Goal: Book appointment/travel/reservation

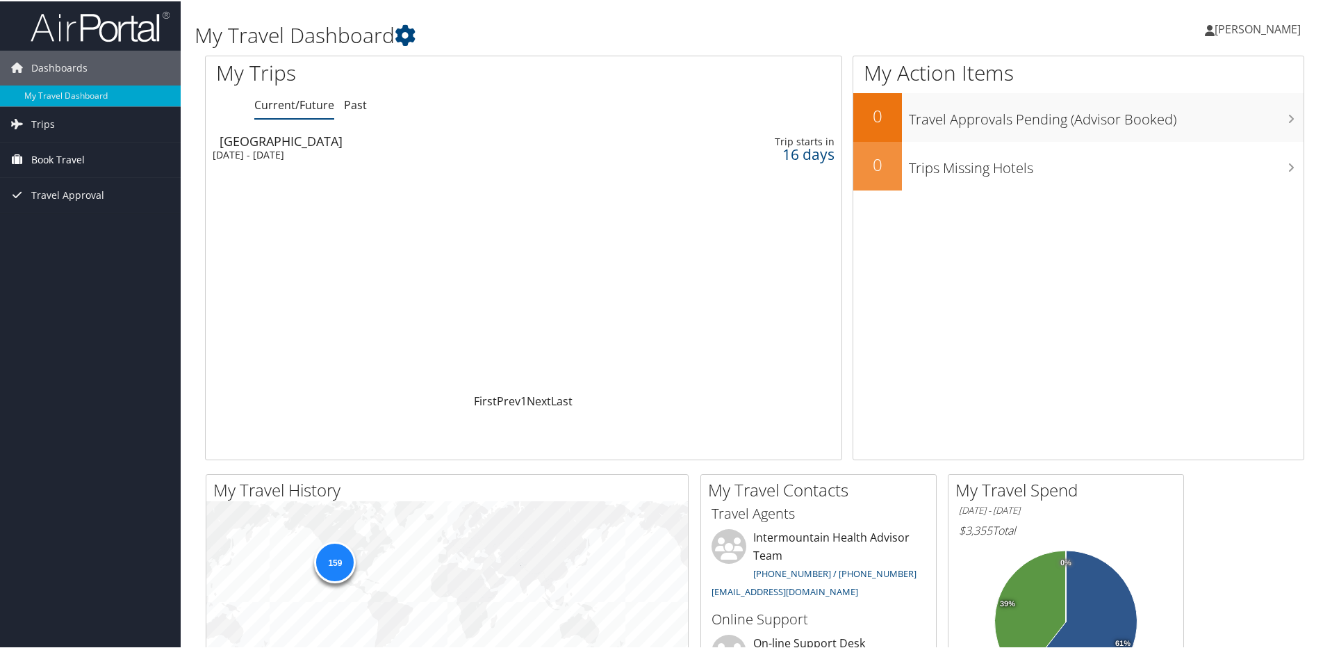
click at [90, 164] on link "Book Travel" at bounding box center [90, 158] width 181 height 35
click at [95, 184] on link "Agent Booking Request" at bounding box center [90, 186] width 181 height 21
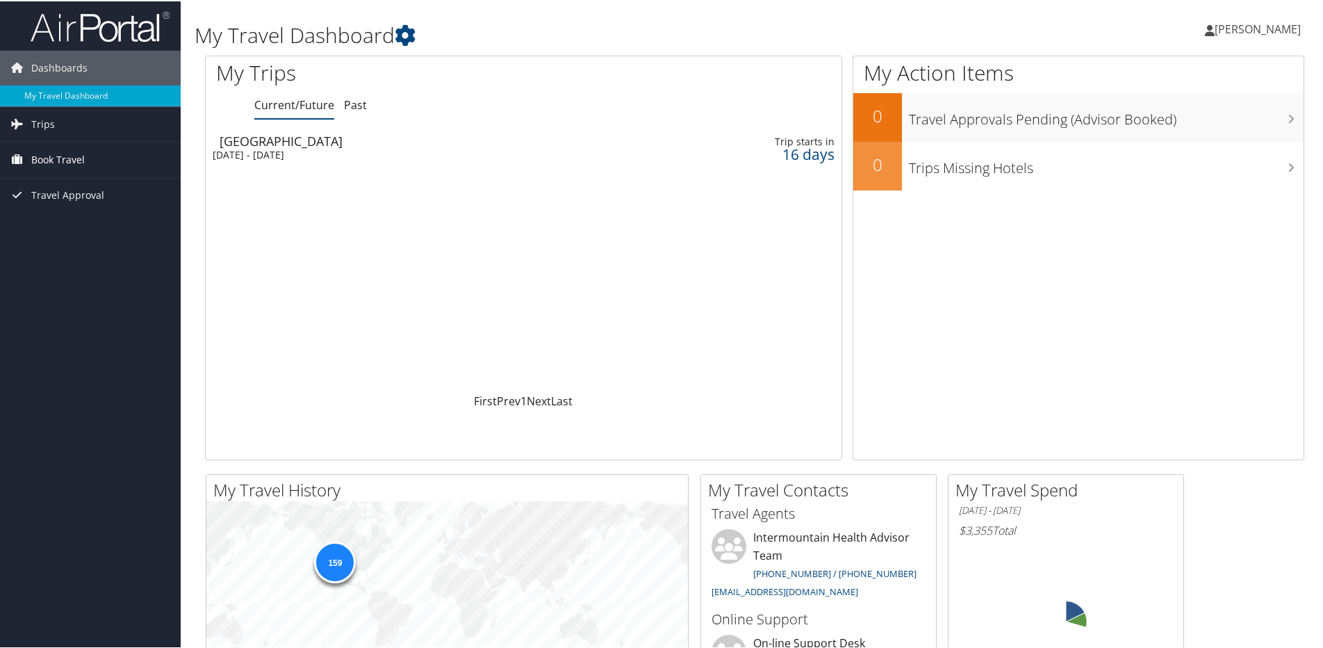
click at [67, 166] on span "Book Travel" at bounding box center [58, 158] width 54 height 35
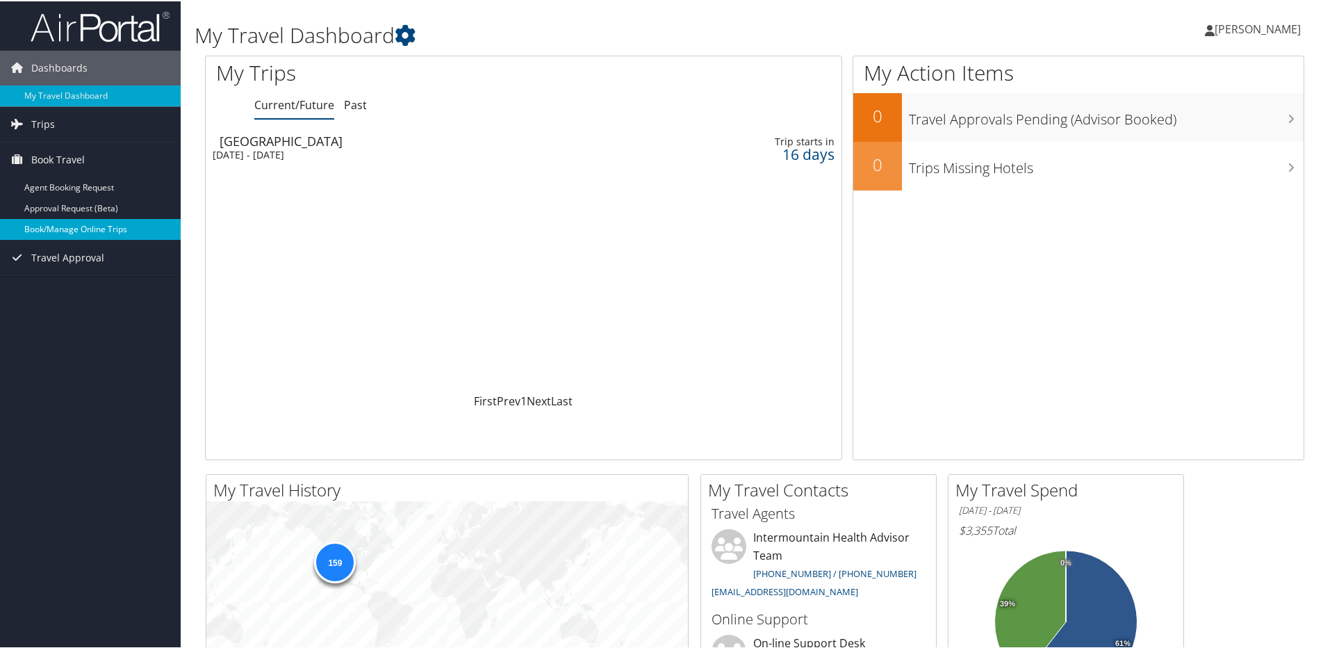
click at [95, 232] on link "Book/Manage Online Trips" at bounding box center [90, 228] width 181 height 21
click at [49, 127] on span "Trips" at bounding box center [43, 123] width 24 height 35
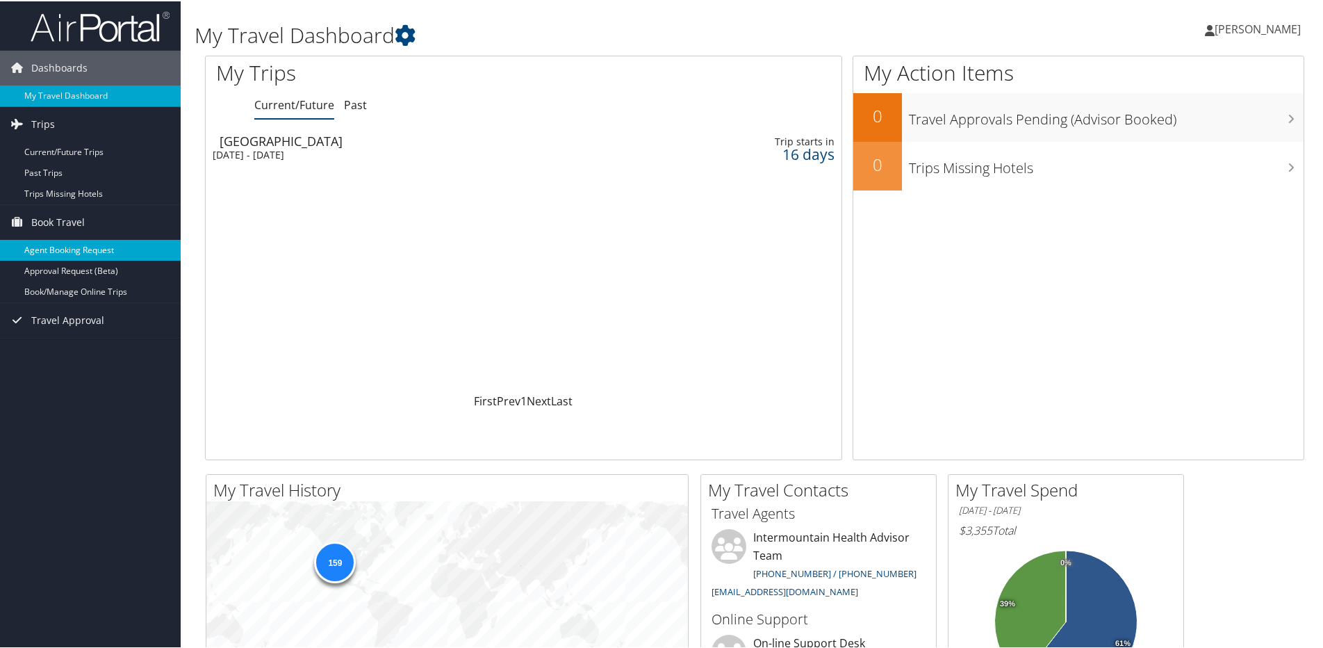
click at [67, 243] on link "Agent Booking Request" at bounding box center [90, 248] width 181 height 21
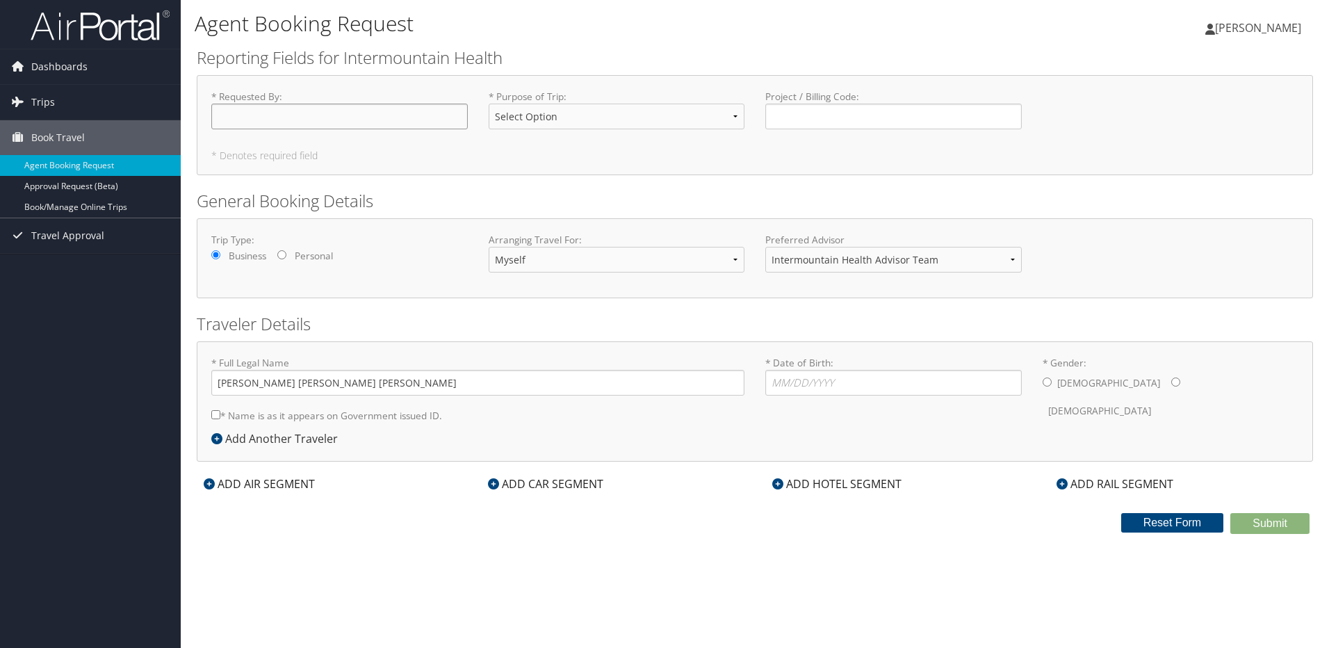
click at [308, 113] on input "* Requested By : Required" at bounding box center [339, 117] width 256 height 26
type input "[PERSON_NAME]"
click at [733, 113] on select "Select Option 3rd Party Reimbursable Business CME Conf or Education Groups Pers…" at bounding box center [617, 117] width 256 height 26
select select "Business"
click at [489, 104] on select "Select Option 3rd Party Reimbursable Business CME Conf or Education Groups Pers…" at bounding box center [617, 117] width 256 height 26
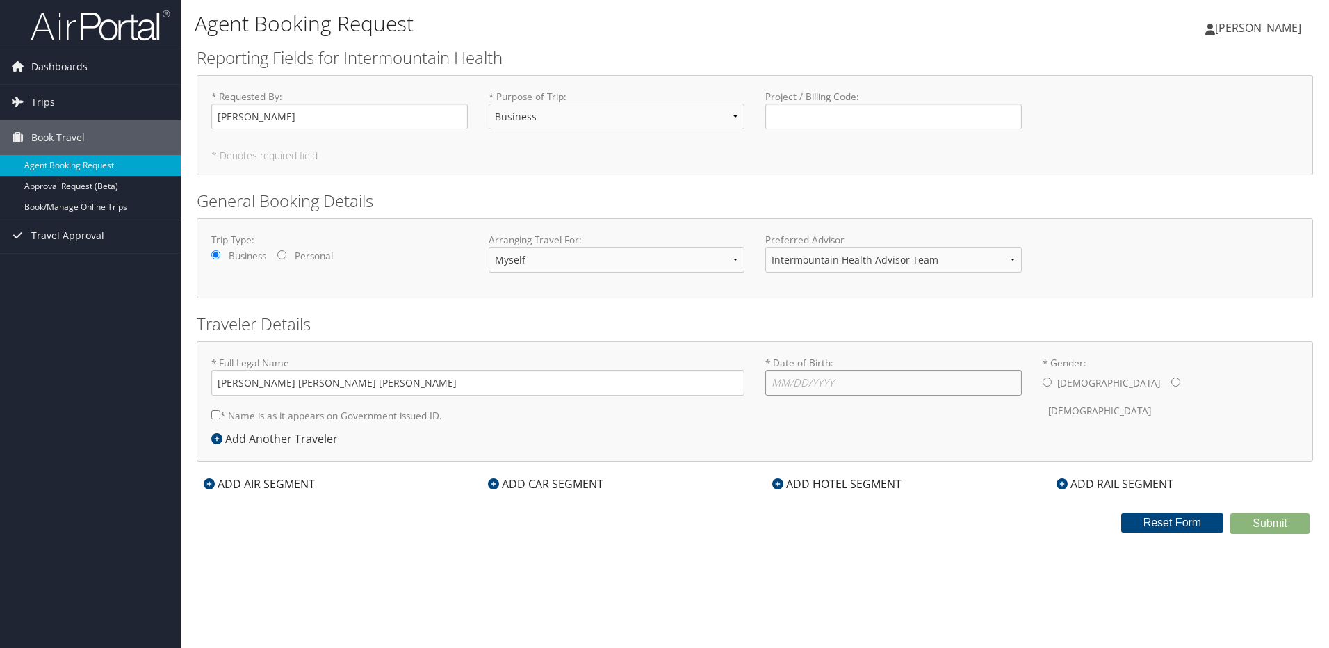
click at [824, 385] on input "* Date of Birth: Invalid Date" at bounding box center [893, 383] width 256 height 26
type input "06/17/1969"
click at [1171, 378] on input "* Gender: Male Female" at bounding box center [1175, 381] width 9 height 9
radio input "true"
click at [207, 480] on icon at bounding box center [209, 483] width 11 height 11
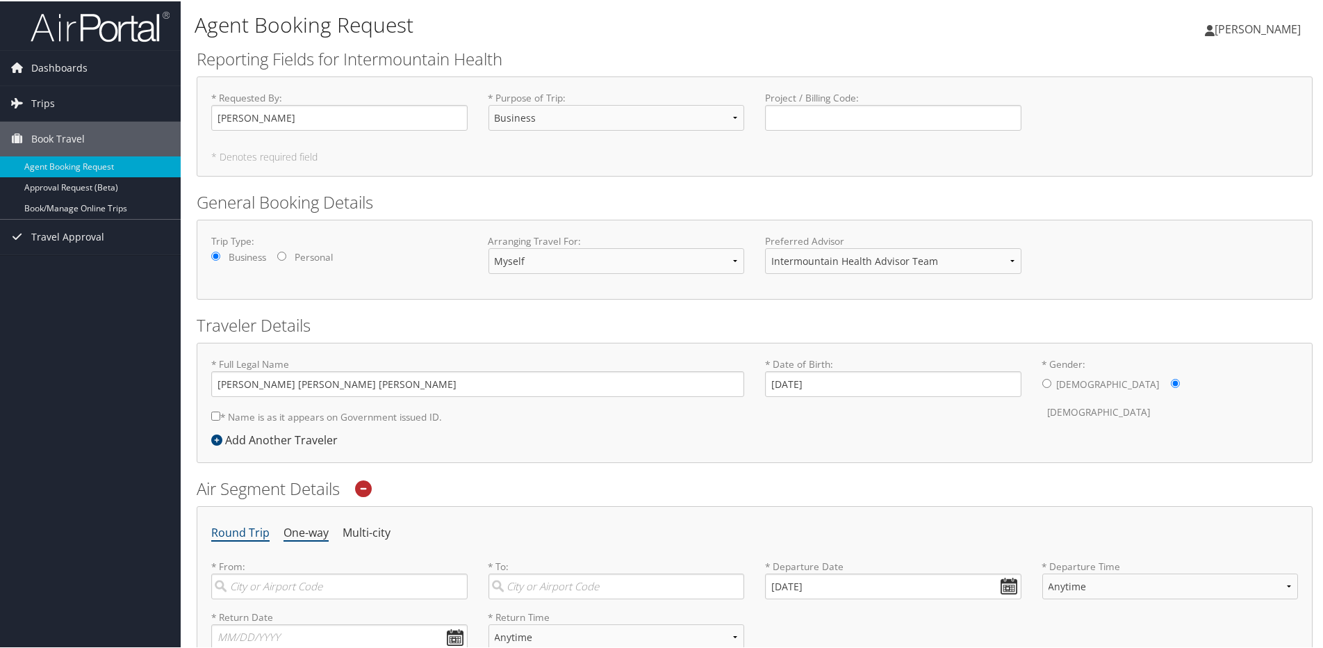
click at [300, 535] on li "One-way" at bounding box center [306, 531] width 45 height 25
click at [74, 71] on span "Dashboards" at bounding box center [59, 66] width 56 height 35
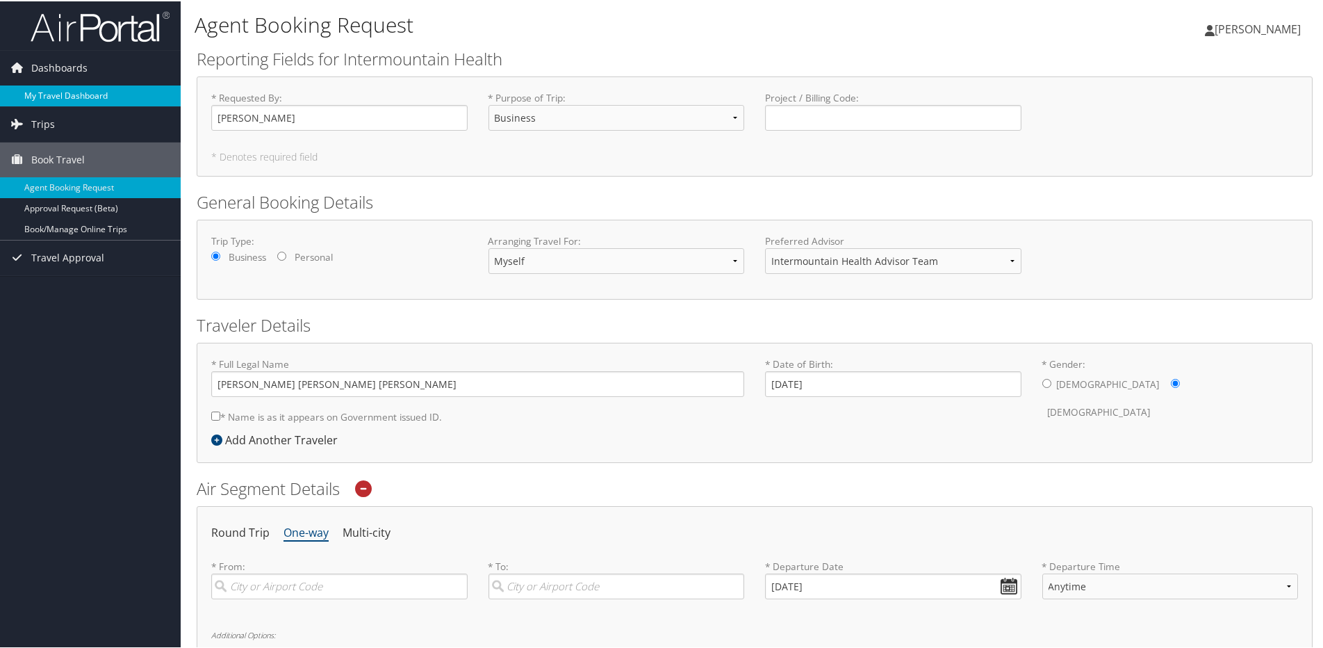
click at [72, 99] on link "My Travel Dashboard" at bounding box center [90, 94] width 181 height 21
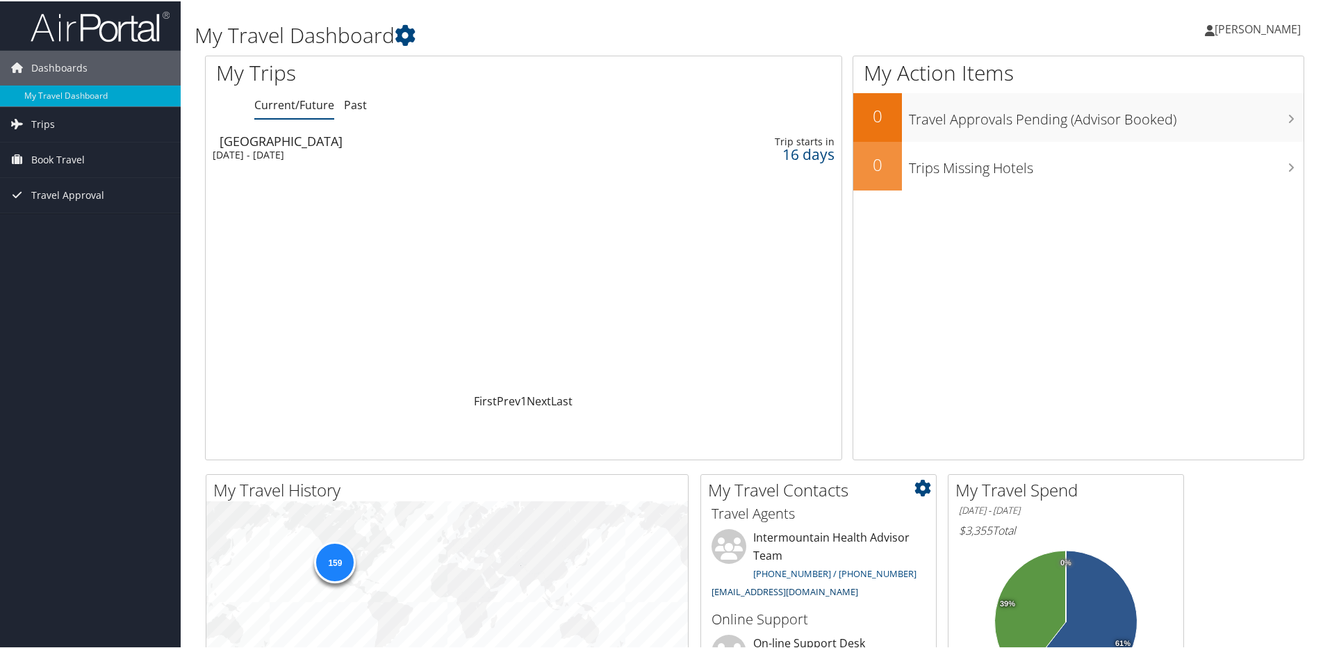
click at [797, 594] on link "[EMAIL_ADDRESS][DOMAIN_NAME]" at bounding box center [785, 590] width 147 height 13
click at [51, 163] on span "Book Travel" at bounding box center [58, 158] width 54 height 35
click at [63, 232] on link "Book/Manage Online Trips" at bounding box center [90, 228] width 181 height 21
click at [101, 225] on link "Book/Manage Online Trips" at bounding box center [90, 228] width 181 height 21
